Goal: Transaction & Acquisition: Obtain resource

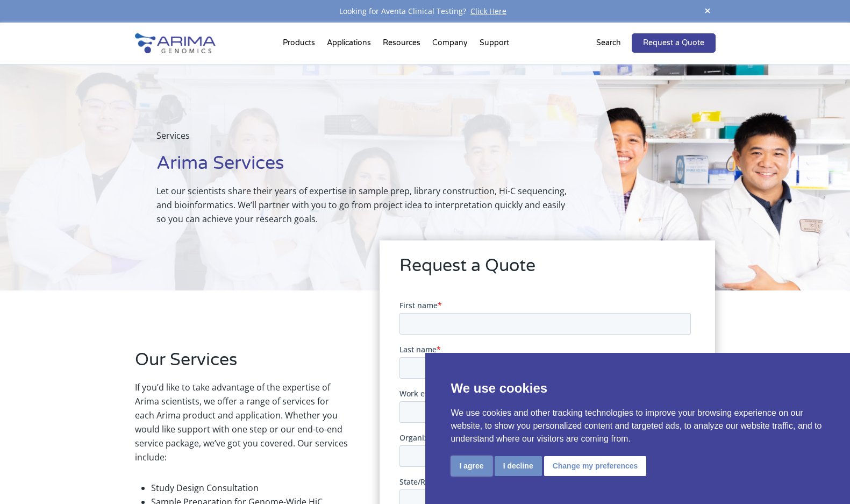
click at [471, 467] on button "I agree" at bounding box center [471, 466] width 41 height 20
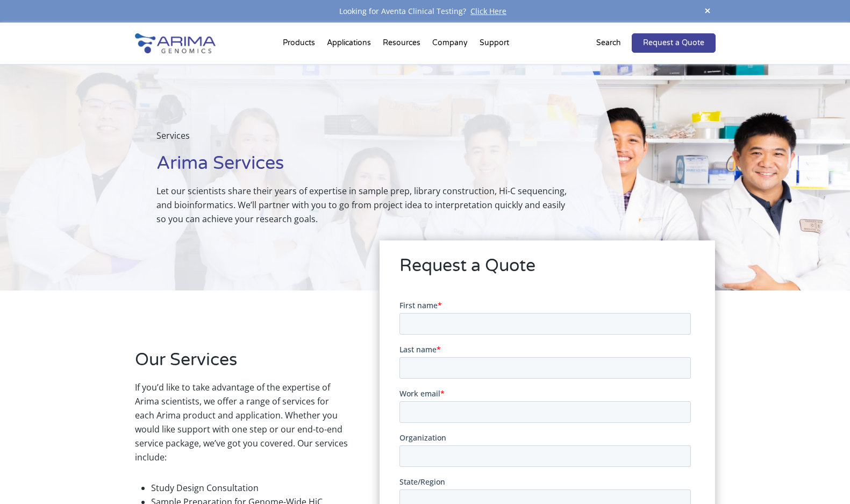
click at [111, 278] on div "Services Arima Services Let our scientists share their years of expertise in sa…" at bounding box center [313, 177] width 626 height 226
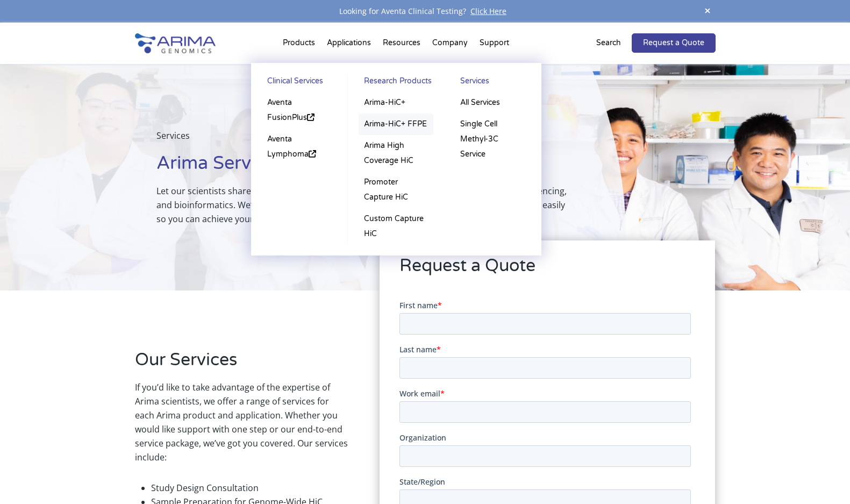
click at [386, 121] on link "Arima-HiC+ FFPE" at bounding box center [396, 124] width 75 height 22
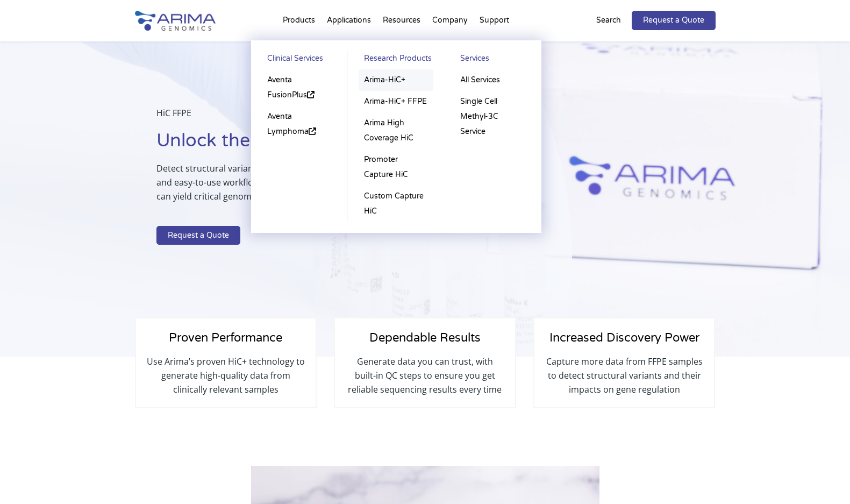
click at [378, 77] on link "Arima-HiC+" at bounding box center [396, 80] width 75 height 22
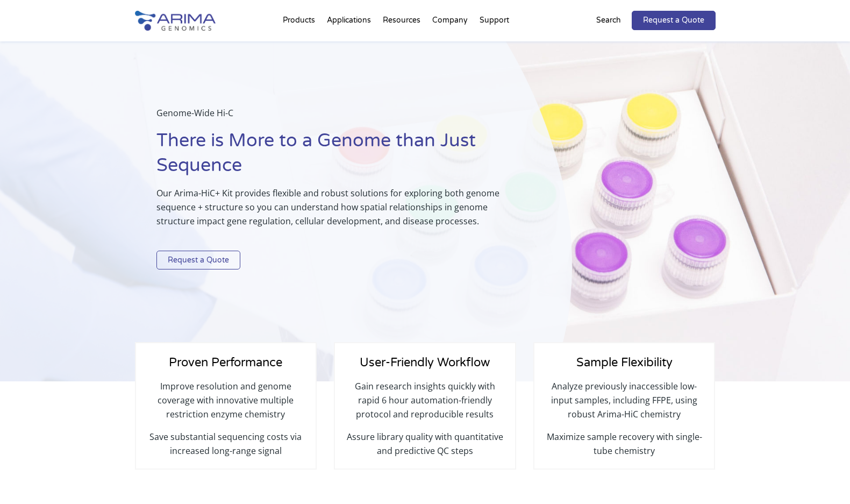
click at [198, 261] on link "Request a Quote" at bounding box center [199, 260] width 84 height 19
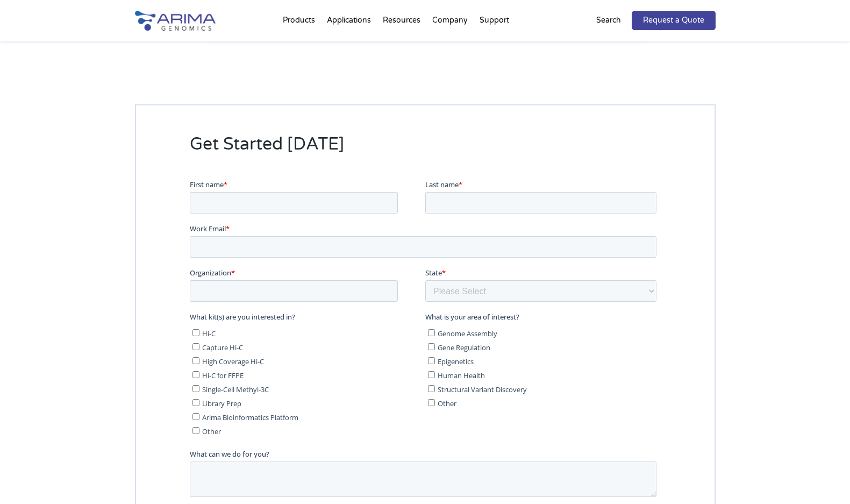
scroll to position [2633, 0]
